Goal: Check status: Check status

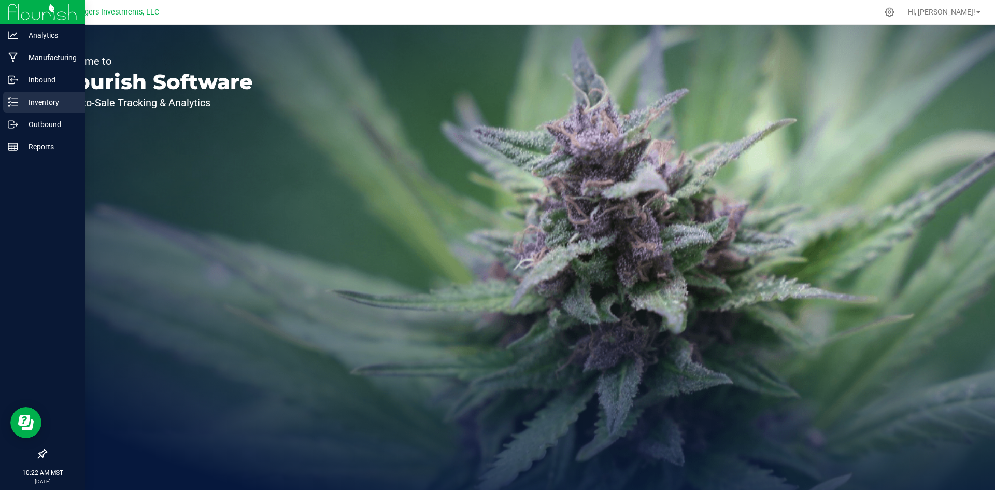
click at [41, 100] on p "Inventory" at bounding box center [49, 102] width 62 height 12
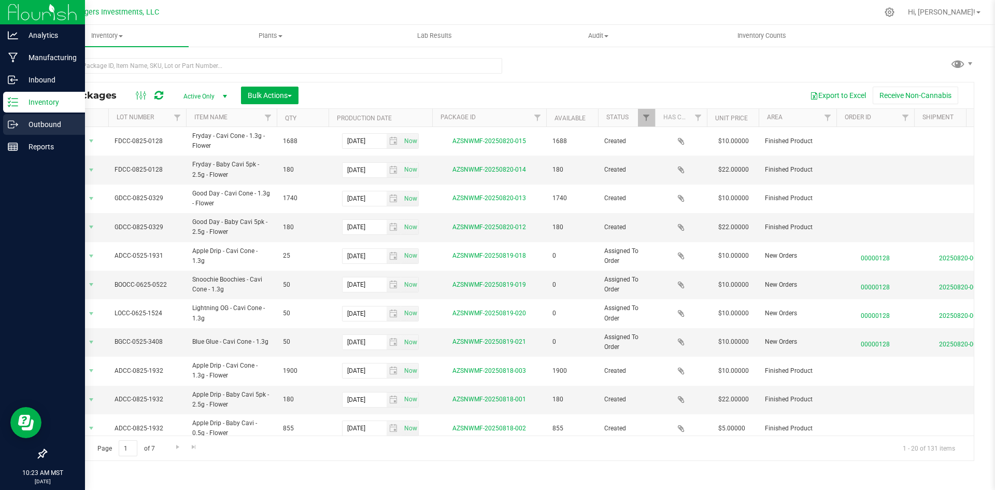
click at [43, 121] on p "Outbound" at bounding box center [49, 124] width 62 height 12
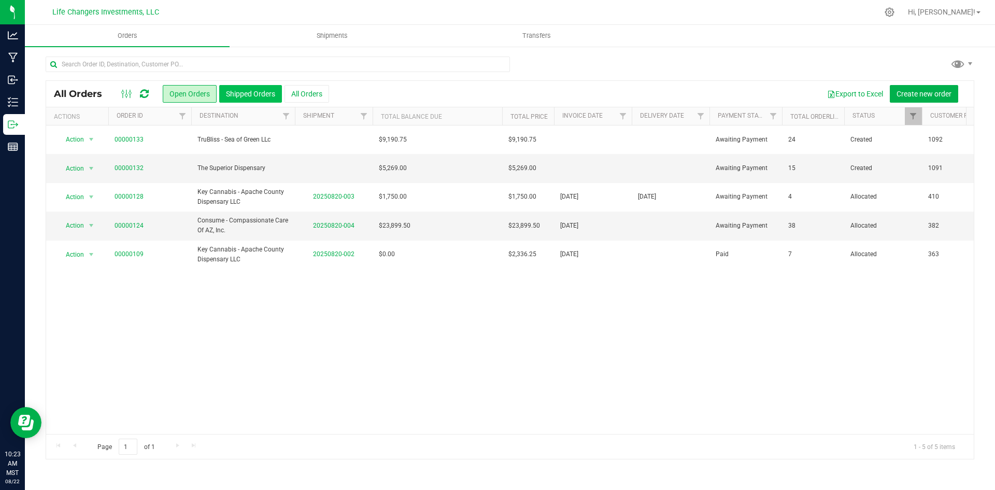
click at [235, 91] on button "Shipped Orders" at bounding box center [250, 94] width 63 height 18
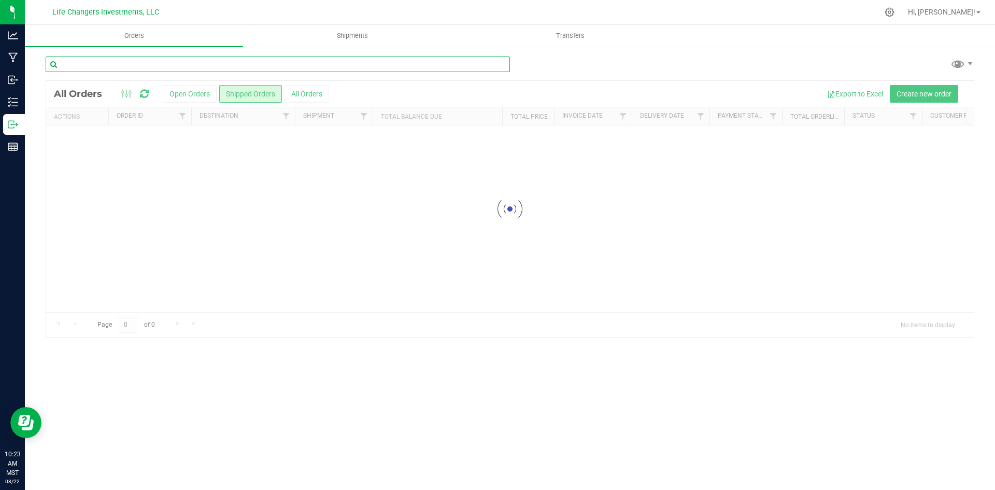
click at [192, 62] on input "text" at bounding box center [278, 64] width 464 height 16
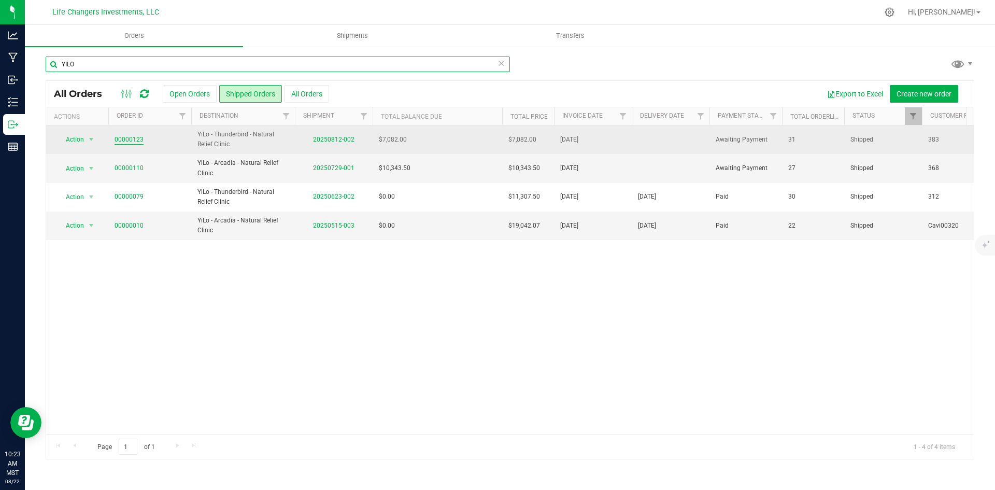
type input "YILO"
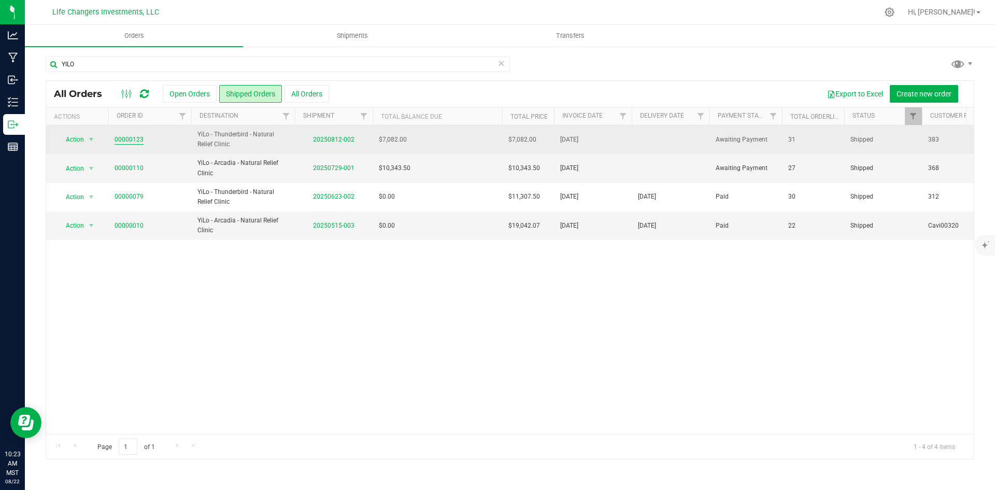
click at [130, 139] on link "00000123" at bounding box center [129, 140] width 29 height 10
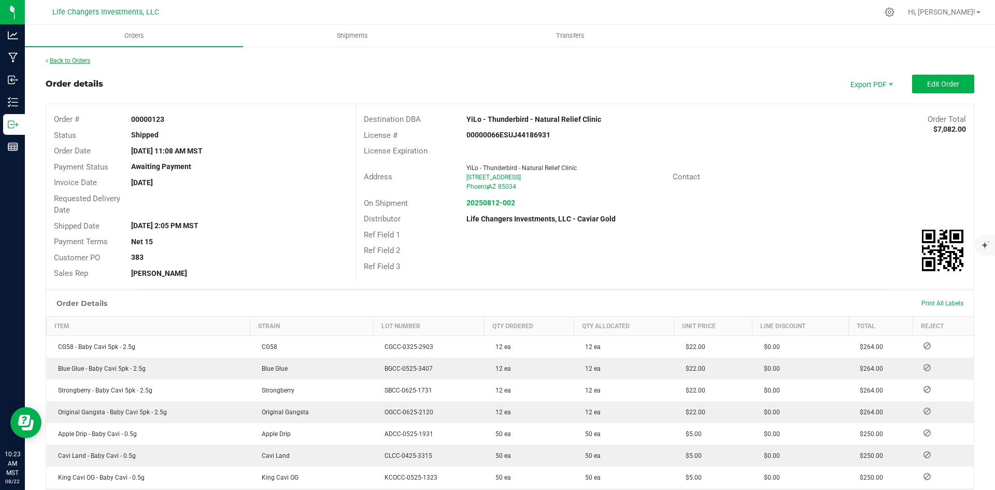
click at [73, 60] on link "Back to Orders" at bounding box center [68, 60] width 45 height 7
